Goal: Information Seeking & Learning: Understand process/instructions

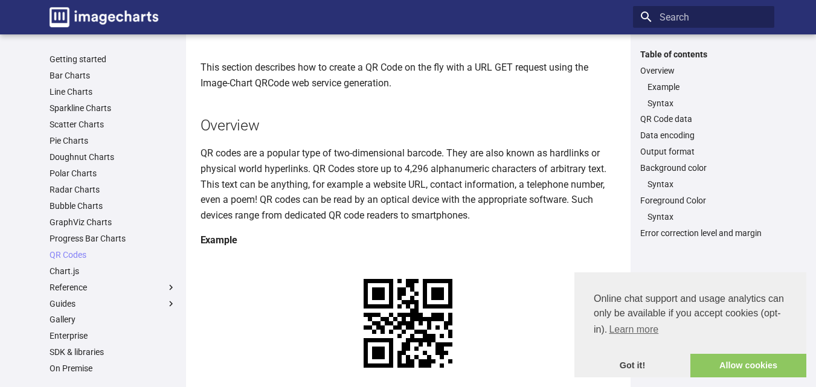
scroll to position [80, 0]
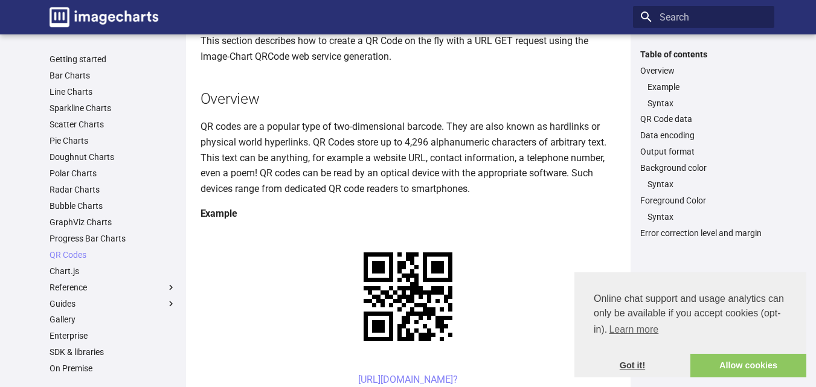
click at [636, 361] on link "Got it!" at bounding box center [633, 366] width 116 height 24
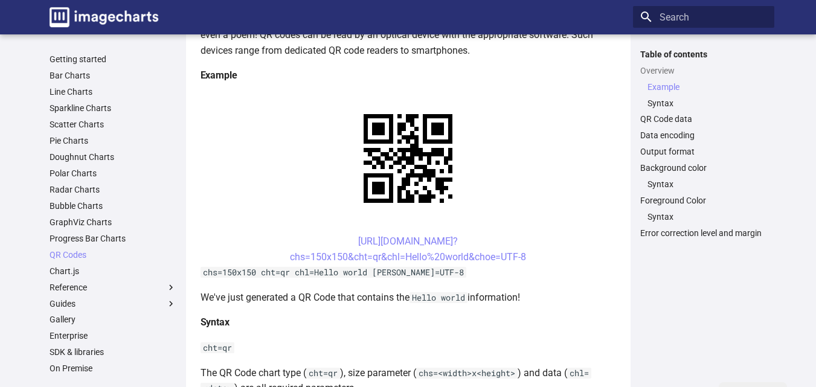
scroll to position [242, 0]
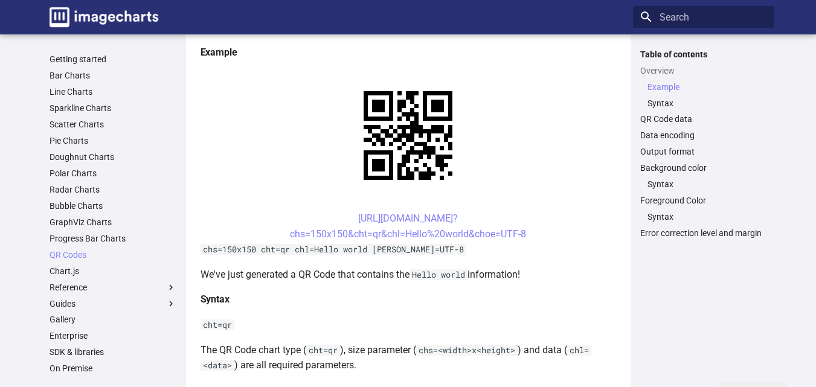
click at [337, 218] on center "[URL][DOMAIN_NAME]? chs=150x150&cht=qr&chl=Hello%20world&choe=UTF-8" at bounding box center [409, 226] width 416 height 31
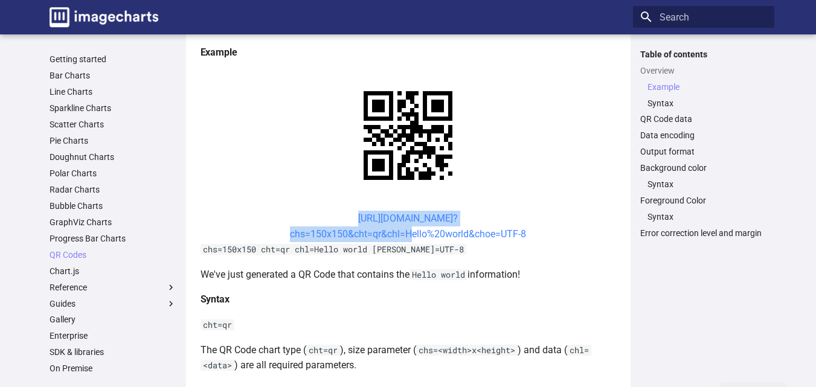
drag, startPoint x: 335, startPoint y: 218, endPoint x: 407, endPoint y: 234, distance: 73.1
click at [407, 234] on center "https://image-charts.com/chart? chs=150x150&cht=qr&chl=Hello%20world&choe=UTF-8" at bounding box center [409, 226] width 416 height 31
copy link "https://image-charts.com/chart? chs=150x150&cht=qr&chl="
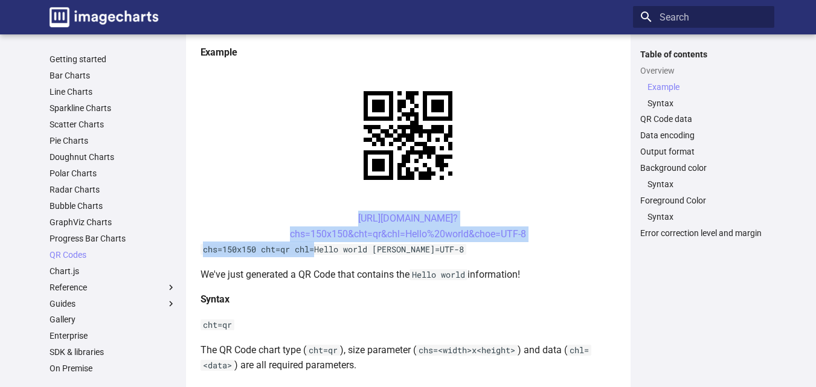
drag, startPoint x: 0, startPoint y: 0, endPoint x: 318, endPoint y: 248, distance: 403.0
copy article "[URL][DOMAIN_NAME]? chs=150x150&cht=qr&chl=Hello%20world&choe=UTF-8 chs=150x150…"
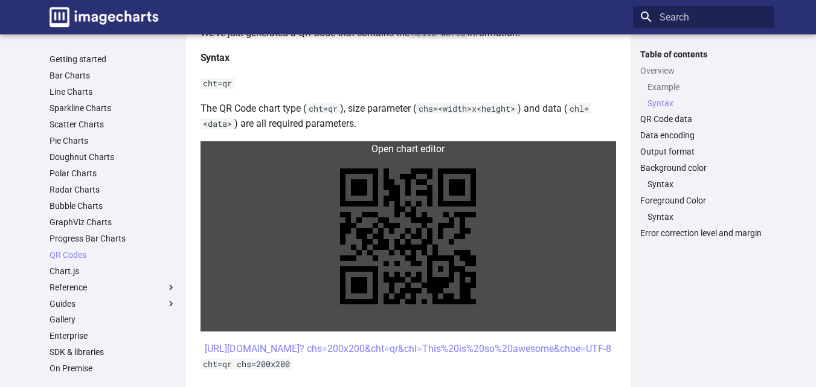
scroll to position [645, 0]
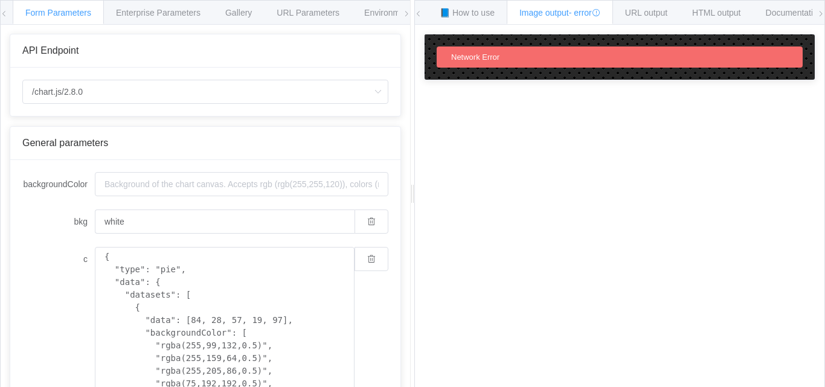
click at [825, 15] on div "📘 How to use Image output - error URL output HTML output Documentation 🕷 Found …" at bounding box center [620, 194] width 411 height 389
